Goal: Transaction & Acquisition: Download file/media

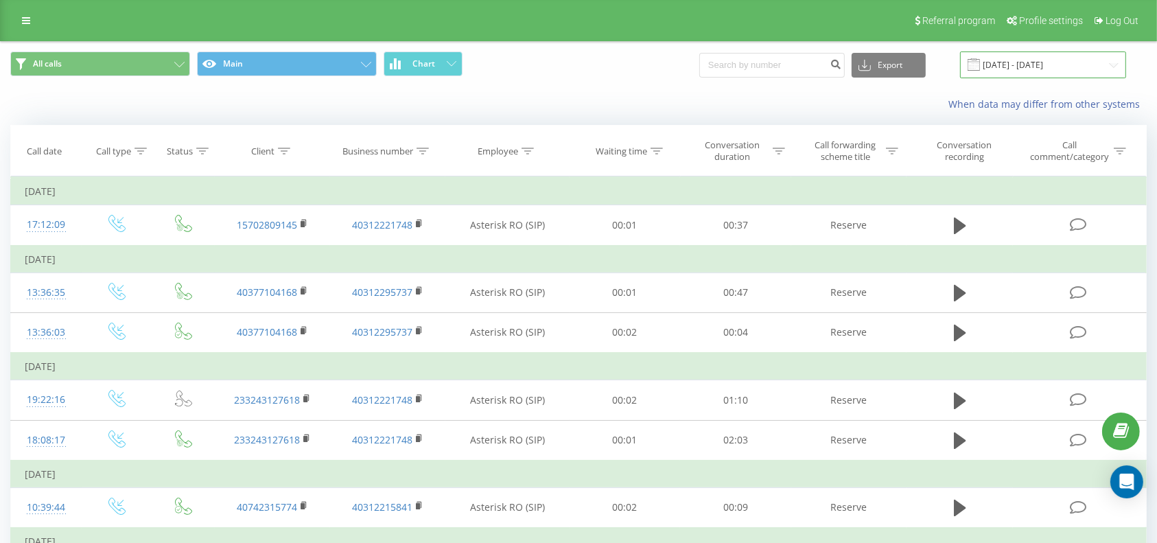
click at [1023, 60] on input "[DATE] - [DATE]" at bounding box center [1043, 64] width 166 height 27
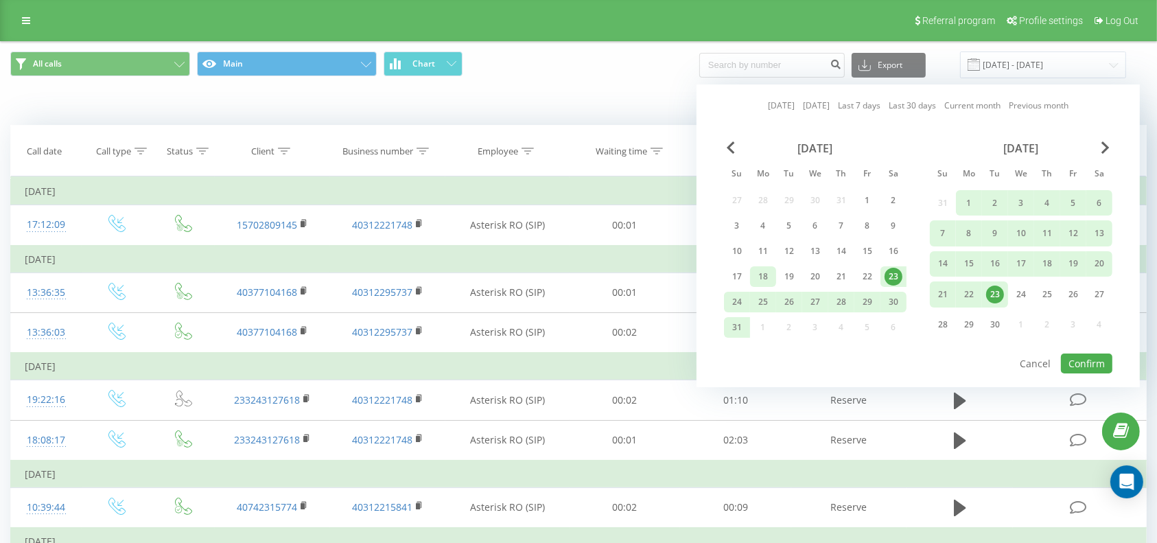
click at [764, 272] on div "18" at bounding box center [763, 277] width 18 height 18
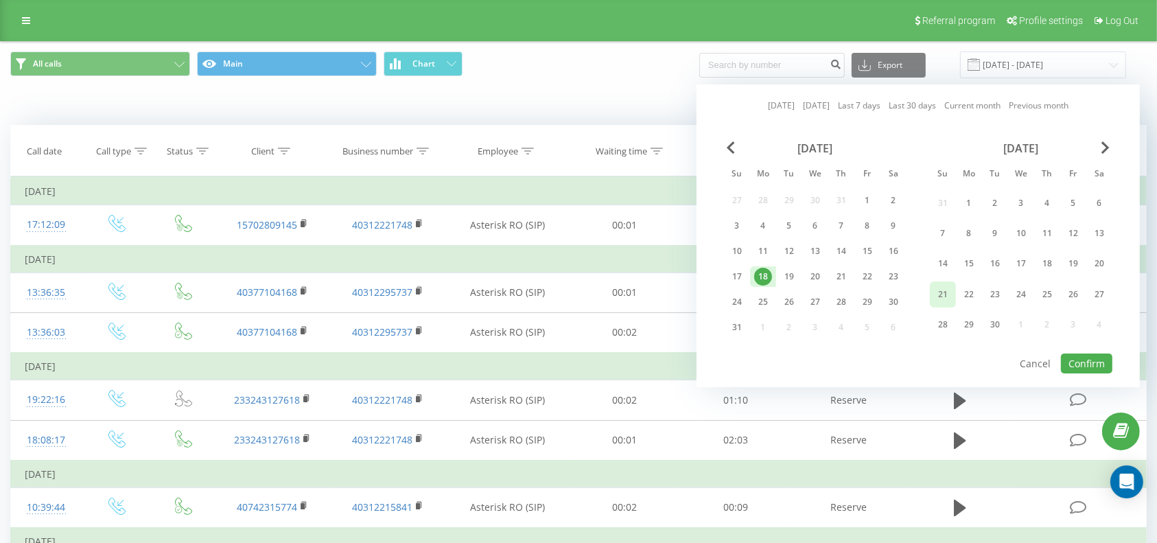
click at [939, 292] on div "21" at bounding box center [943, 295] width 18 height 18
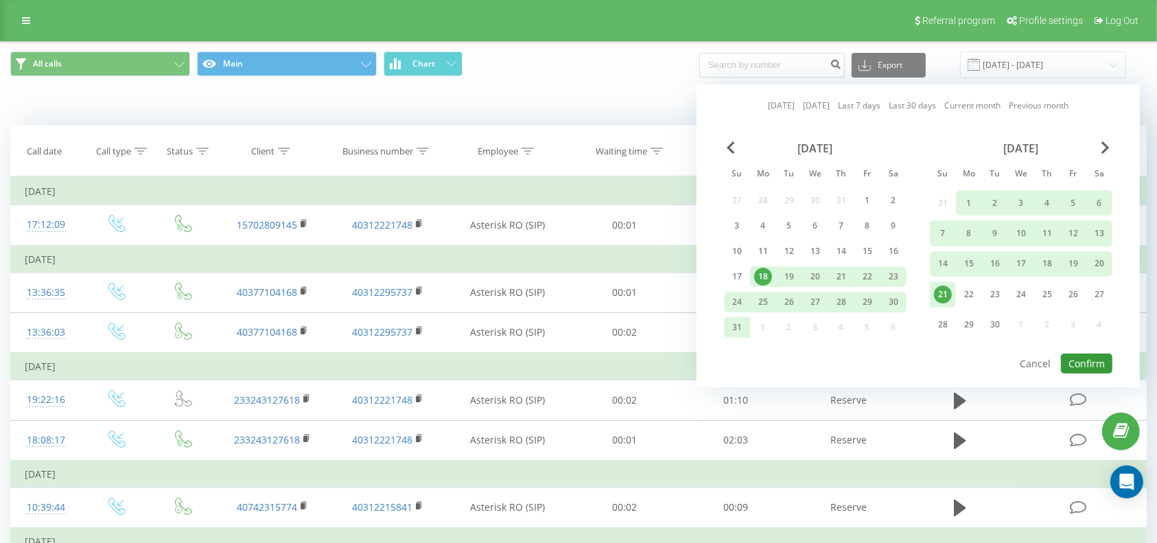
click at [1097, 353] on button "Confirm" at bounding box center [1086, 363] width 51 height 20
type input "[DATE] - [DATE]"
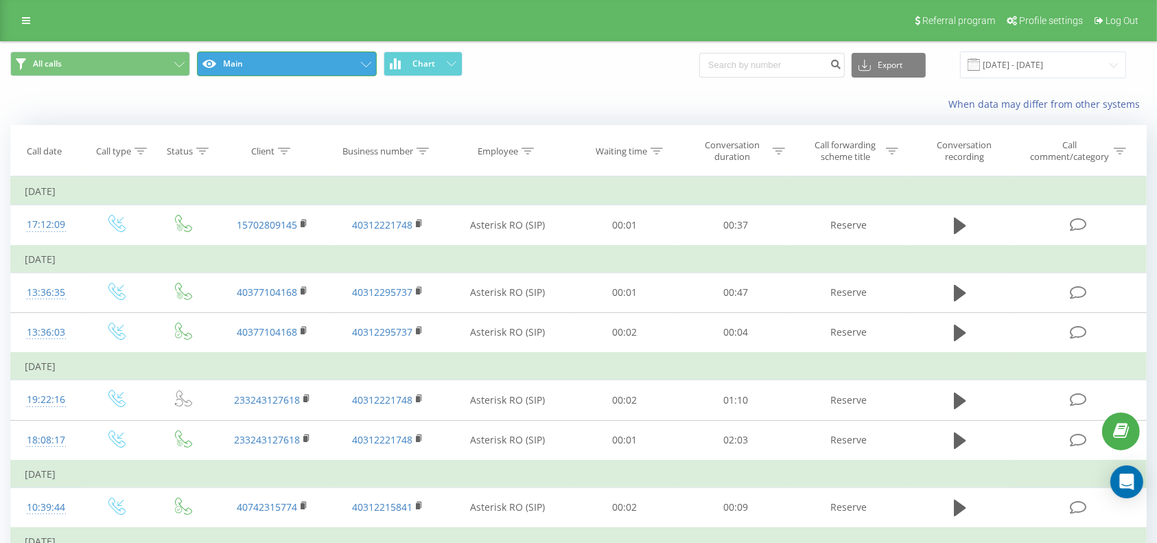
click at [326, 63] on button "Main" at bounding box center [287, 63] width 180 height 25
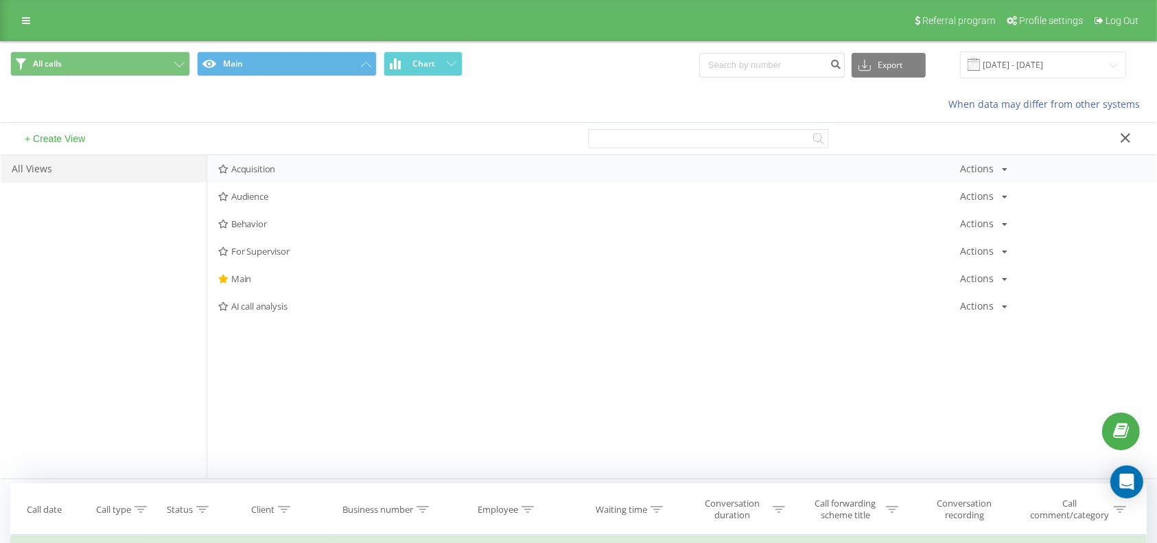
click at [268, 166] on span "Acquisition" at bounding box center [589, 169] width 742 height 10
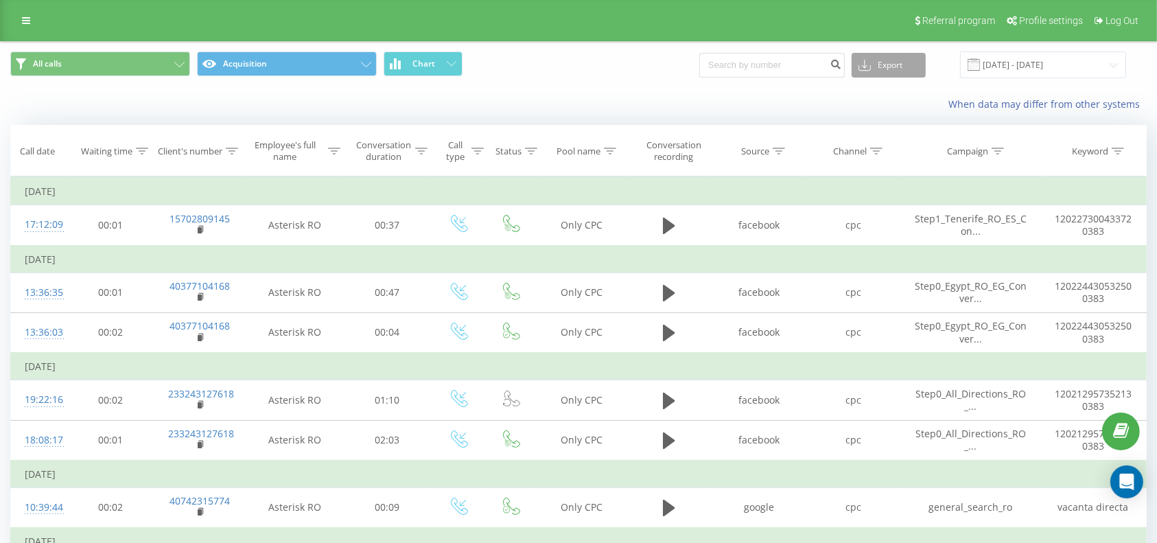
click at [889, 65] on button "Export" at bounding box center [889, 65] width 74 height 25
click at [900, 138] on div ".xlsx" at bounding box center [888, 140] width 73 height 25
